Goal: Check status: Check status

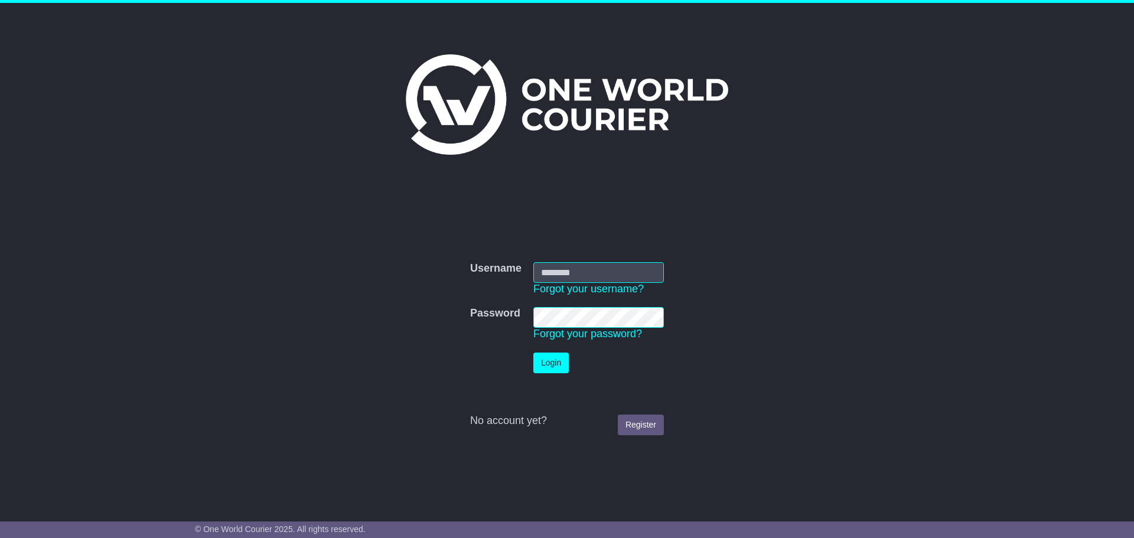
type input "**********"
click at [569, 358] on button "Login" at bounding box center [551, 363] width 35 height 21
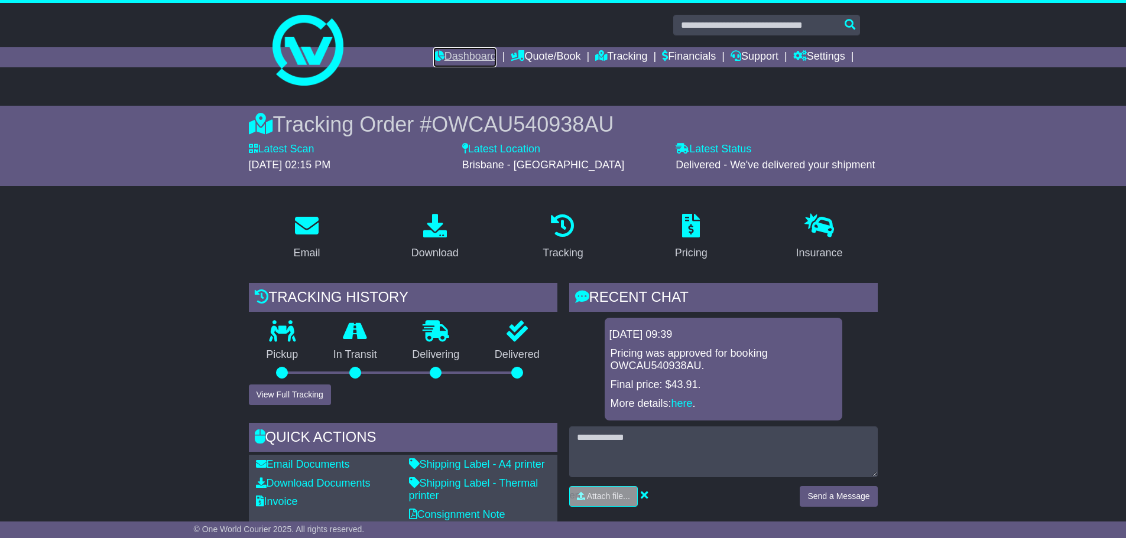
click at [433, 53] on link "Dashboard" at bounding box center [464, 57] width 63 height 20
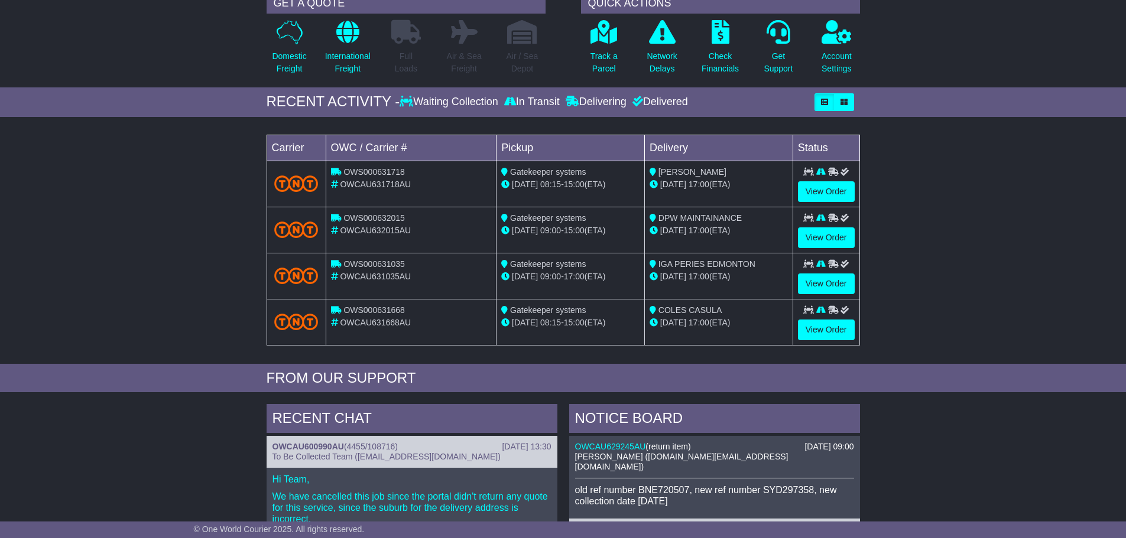
scroll to position [79, 0]
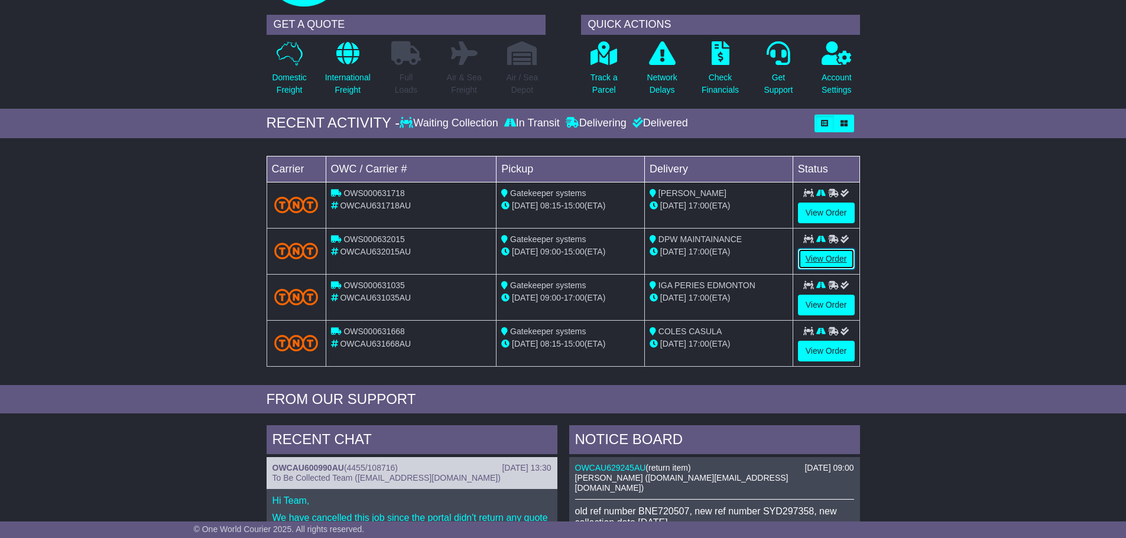
click at [811, 257] on link "View Order" at bounding box center [826, 259] width 57 height 21
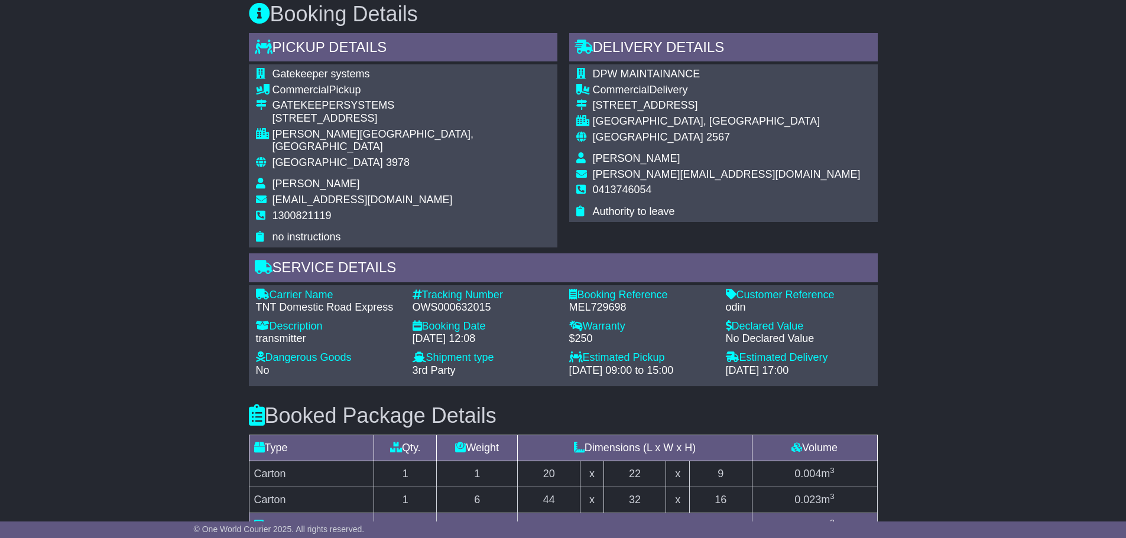
scroll to position [650, 0]
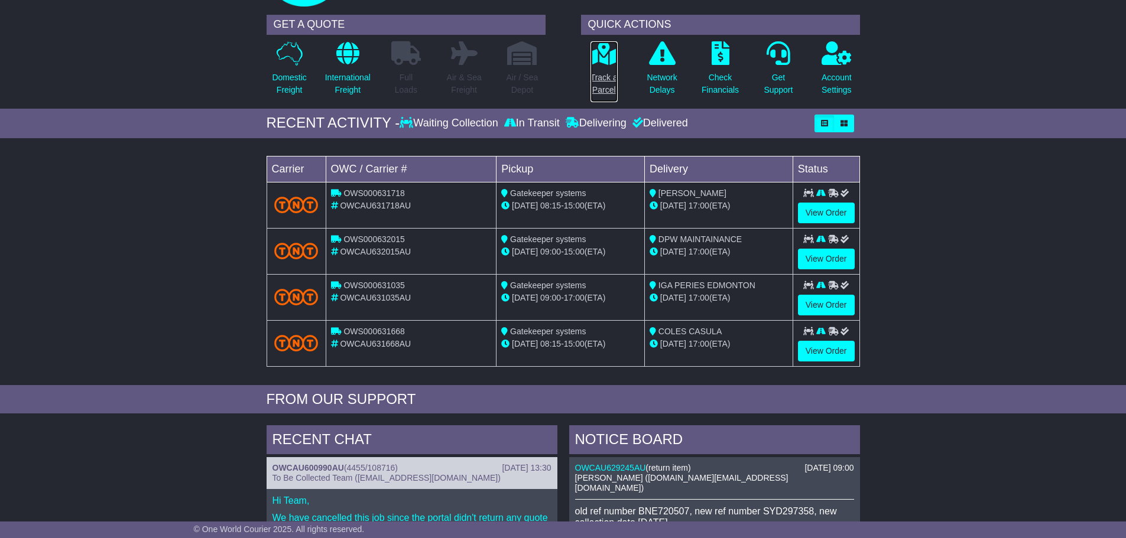
click at [616, 87] on p "Track a Parcel" at bounding box center [603, 83] width 27 height 25
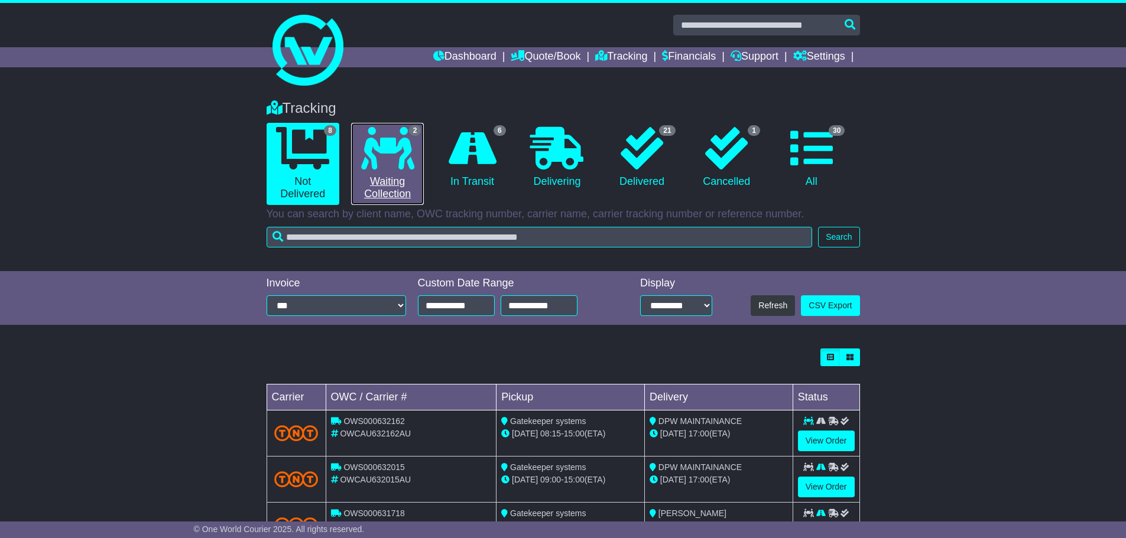
click at [408, 171] on link "2 Waiting Collection" at bounding box center [387, 164] width 73 height 82
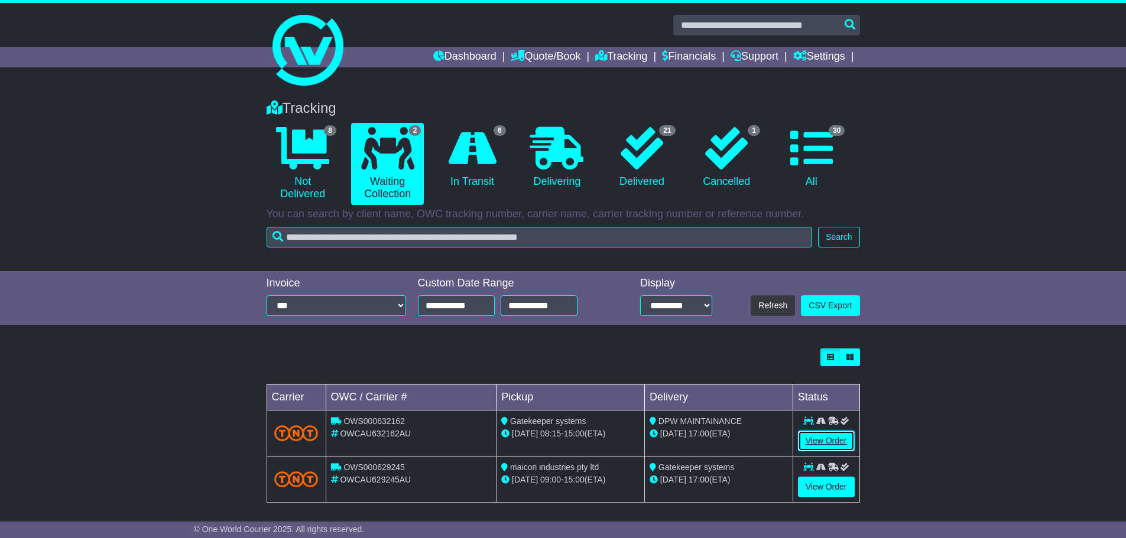
click at [816, 438] on link "View Order" at bounding box center [826, 441] width 57 height 21
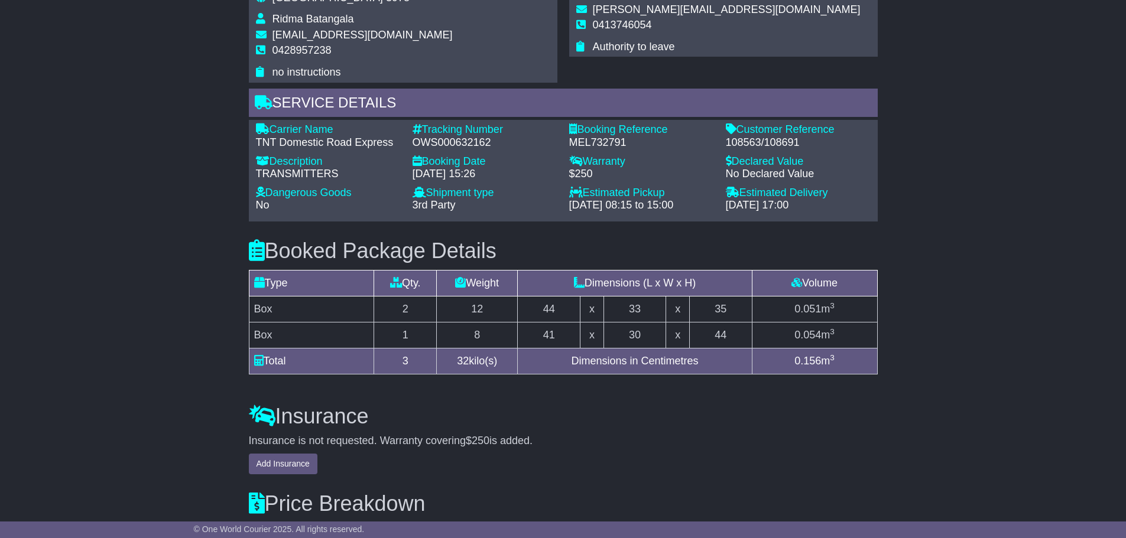
scroll to position [776, 0]
